Goal: Task Accomplishment & Management: Manage account settings

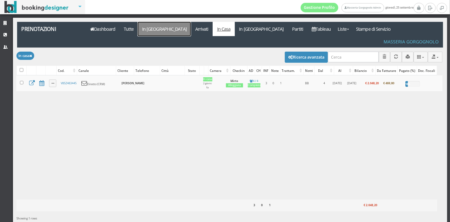
click at [154, 28] on link "In [GEOGRAPHIC_DATA]" at bounding box center [164, 29] width 53 height 14
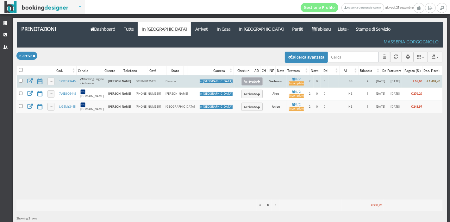
click at [242, 77] on button "Arrivato" at bounding box center [252, 81] width 21 height 8
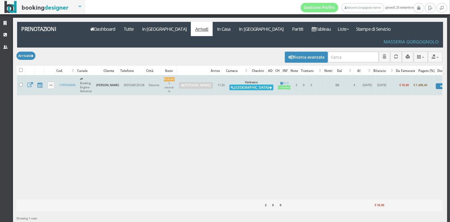
click at [244, 85] on button "Alloggia" at bounding box center [252, 88] width 44 height 6
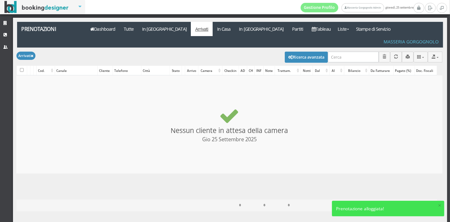
checkbox input "false"
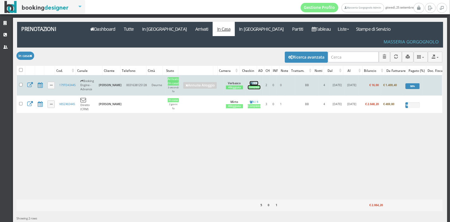
click at [249, 86] on div "Completo" at bounding box center [254, 88] width 13 height 4
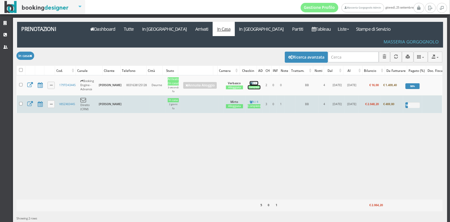
scroll to position [10, 0]
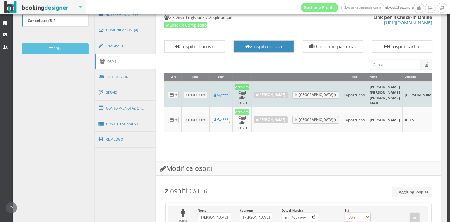
scroll to position [0, 37]
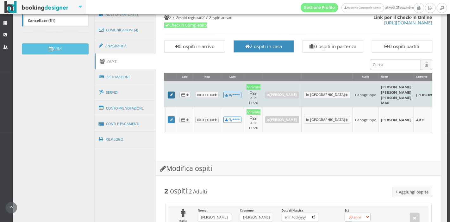
click at [170, 95] on icon at bounding box center [171, 94] width 3 height 3
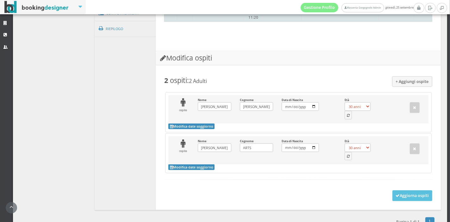
scroll to position [313, 0]
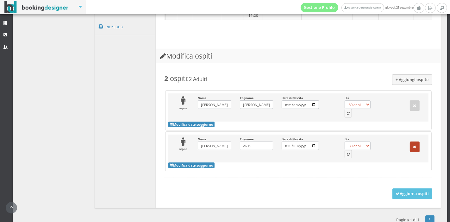
click at [411, 148] on button "button" at bounding box center [415, 147] width 10 height 11
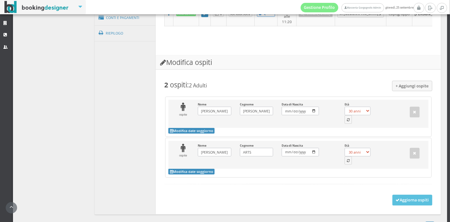
scroll to position [306, 0]
click at [410, 153] on button "button" at bounding box center [415, 153] width 10 height 11
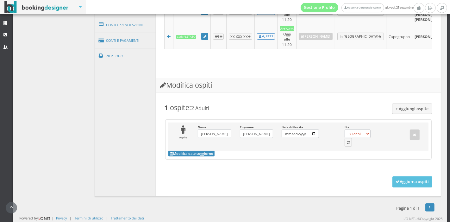
scroll to position [278, 0]
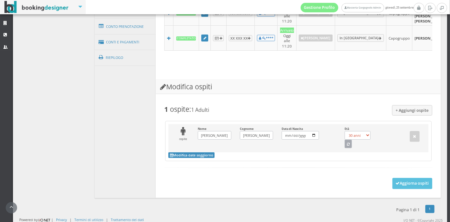
click at [345, 141] on button "button" at bounding box center [349, 144] width 8 height 8
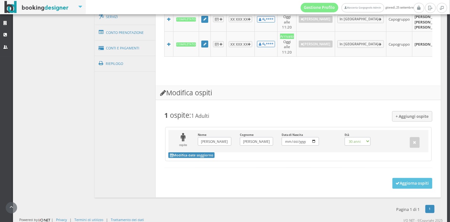
select select "64"
click at [400, 181] on button "Aggiorna ospiti" at bounding box center [413, 183] width 40 height 11
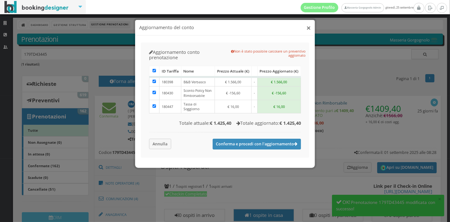
click at [307, 32] on button "×" at bounding box center [309, 28] width 4 height 8
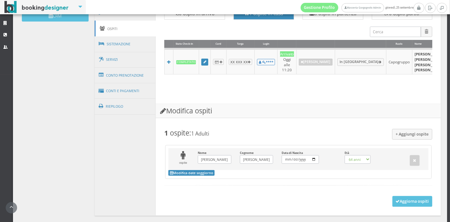
scroll to position [250, 0]
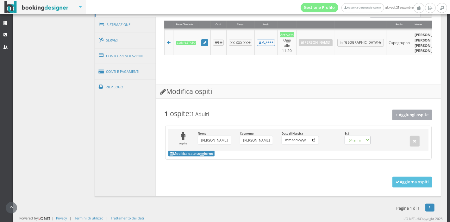
click at [404, 116] on button "+ Aggiungi ospite" at bounding box center [412, 115] width 41 height 10
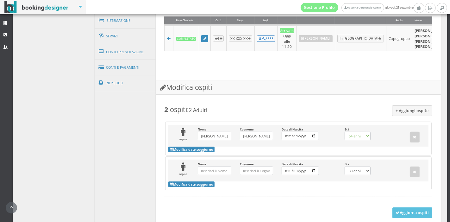
click at [386, 214] on div "+ Aggiungi ospite 2 ospiti : 2 Adulti ospite Nome Henrica Henriette Theodora Ma…" at bounding box center [298, 159] width 277 height 128
click at [393, 214] on button "Aggiorna ospiti" at bounding box center [413, 212] width 40 height 11
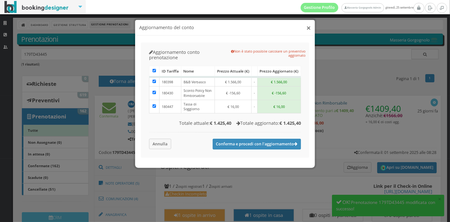
click at [309, 28] on button "×" at bounding box center [309, 28] width 4 height 8
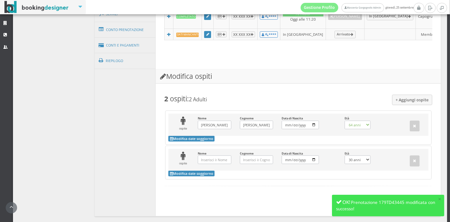
scroll to position [275, 0]
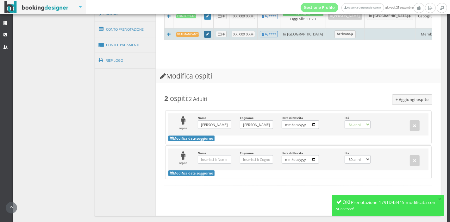
click at [209, 34] on link at bounding box center [207, 34] width 7 height 7
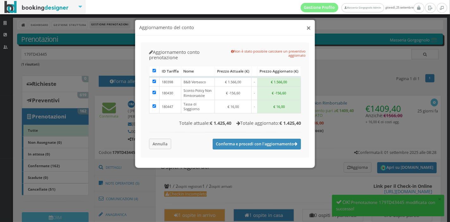
click at [309, 29] on button "×" at bounding box center [309, 28] width 4 height 8
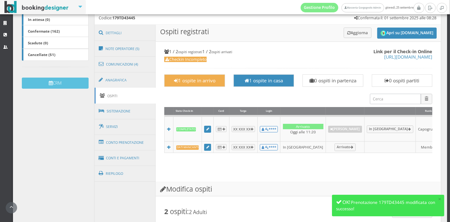
scroll to position [155, 0]
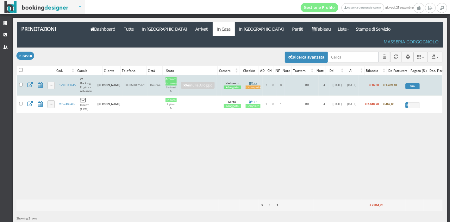
click at [260, 75] on td "1 / 2 Incompleto" at bounding box center [253, 85] width 19 height 20
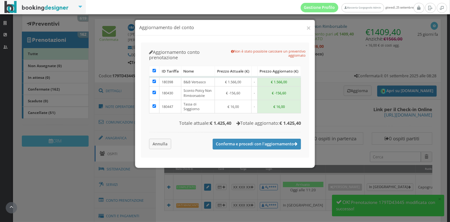
scroll to position [86, 0]
click at [306, 27] on h4 "Aggiornamento del conto" at bounding box center [225, 27] width 172 height 7
click at [308, 28] on button "×" at bounding box center [309, 28] width 4 height 8
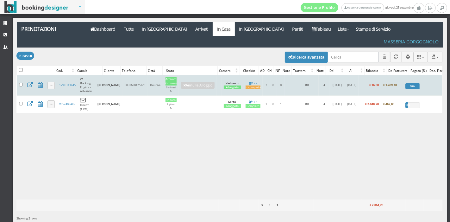
click at [258, 75] on td "1 / 2 Incompleto" at bounding box center [253, 85] width 19 height 20
click at [250, 86] on div "Incompleto" at bounding box center [253, 88] width 15 height 4
click at [73, 83] on link "179TD43445" at bounding box center [67, 85] width 16 height 4
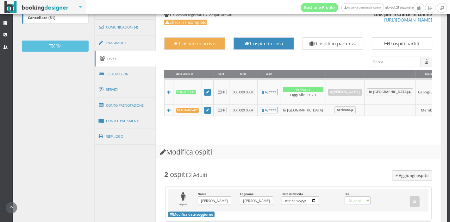
scroll to position [191, 0]
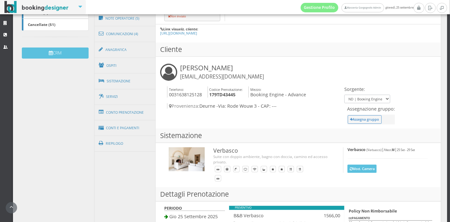
scroll to position [196, 0]
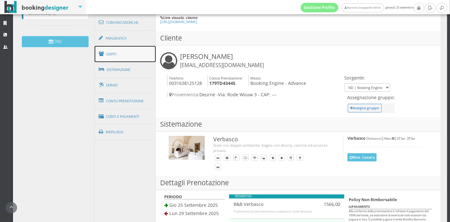
click at [124, 56] on link "Ospiti" at bounding box center [125, 54] width 61 height 16
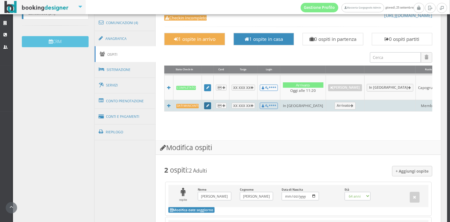
click at [206, 105] on icon at bounding box center [207, 105] width 3 height 3
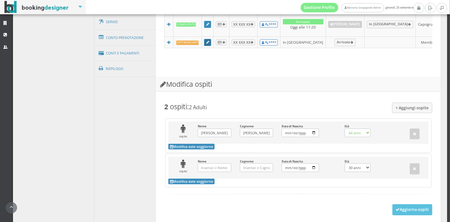
scroll to position [268, 0]
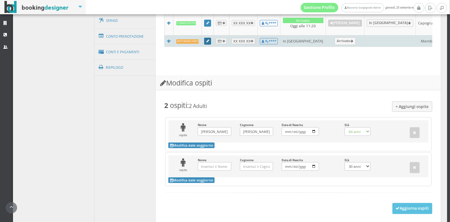
click at [207, 40] on icon at bounding box center [207, 41] width 3 height 3
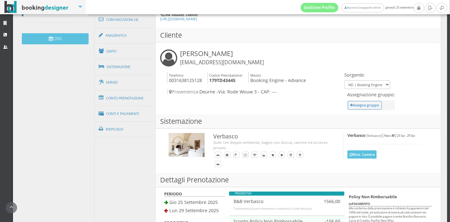
scroll to position [199, 0]
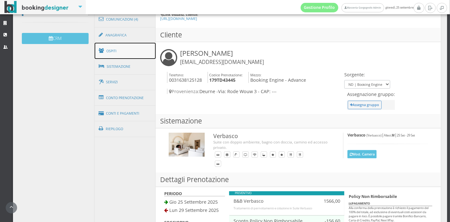
click at [123, 46] on link "Ospiti" at bounding box center [125, 51] width 61 height 16
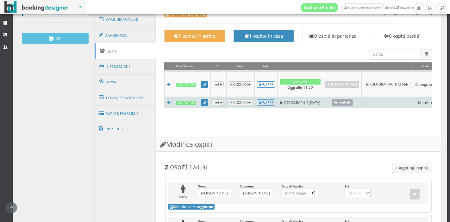
click at [332, 106] on link "Arrivato" at bounding box center [342, 103] width 21 height 8
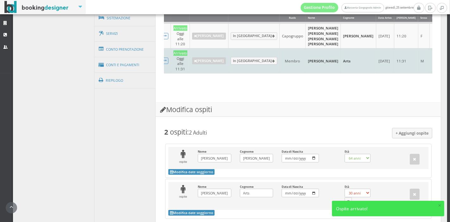
scroll to position [317, 0]
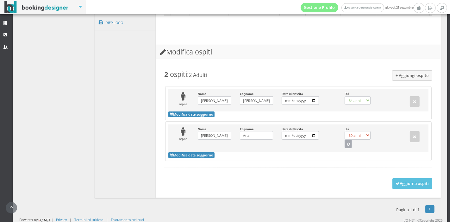
click at [345, 141] on button "button" at bounding box center [349, 144] width 8 height 8
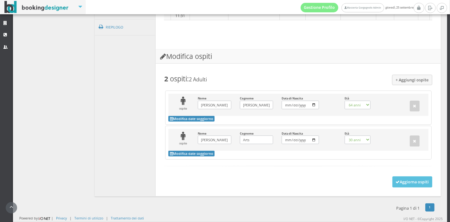
scroll to position [310, 0]
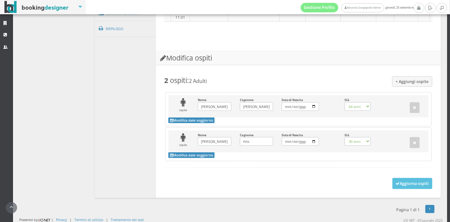
select select "60"
click at [399, 180] on button "Aggiorna ospiti" at bounding box center [413, 183] width 40 height 11
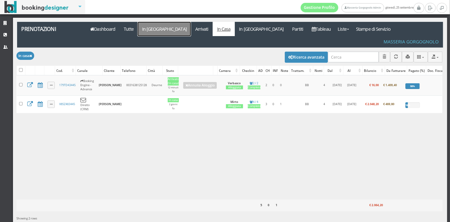
click at [160, 24] on link "In [GEOGRAPHIC_DATA]" at bounding box center [164, 29] width 53 height 14
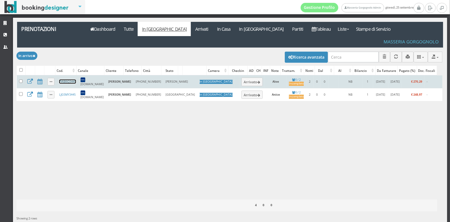
click at [67, 79] on link "7V6B6Q3445" at bounding box center [67, 81] width 17 height 4
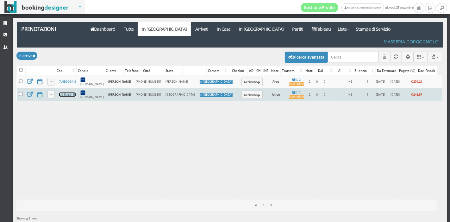
click at [61, 92] on link "LJG5MY3445" at bounding box center [67, 94] width 16 height 4
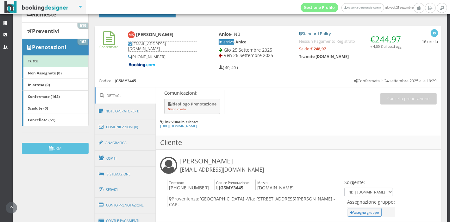
scroll to position [79, 0]
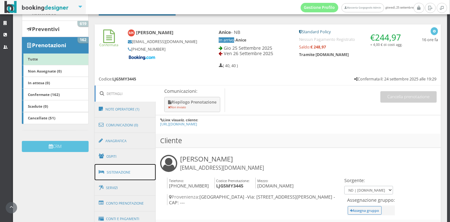
click at [130, 171] on link "Sistemazione" at bounding box center [125, 172] width 61 height 16
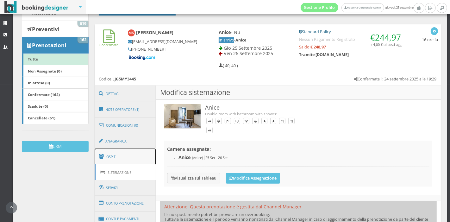
click at [135, 156] on link "Ospiti" at bounding box center [125, 157] width 61 height 16
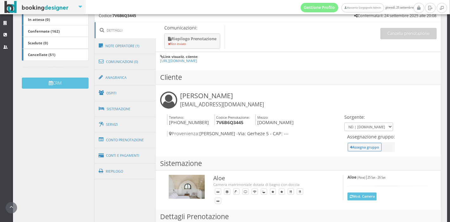
scroll to position [150, 0]
click at [126, 92] on link "Ospiti" at bounding box center [125, 93] width 61 height 16
